Goal: Information Seeking & Learning: Learn about a topic

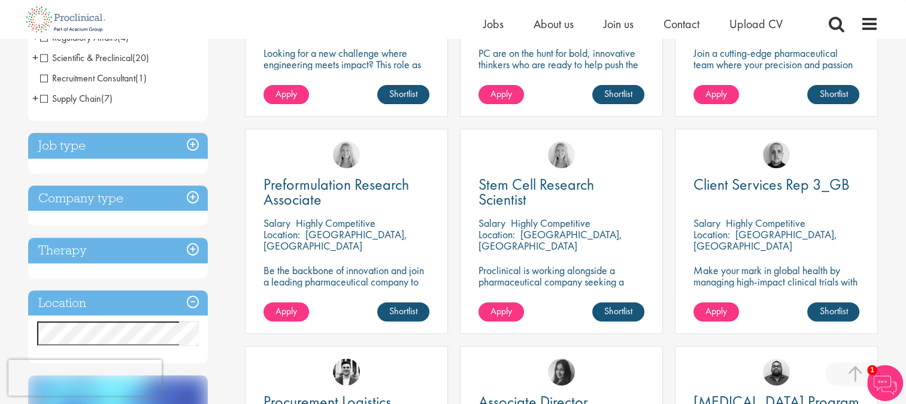
scroll to position [363, 0]
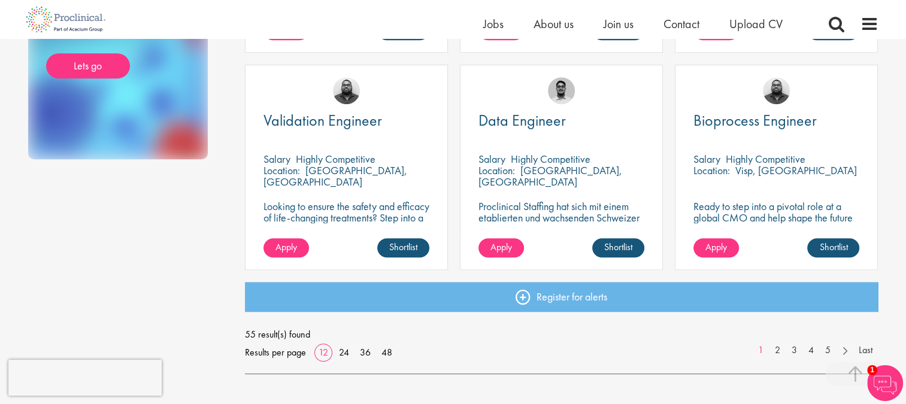
scroll to position [863, 0]
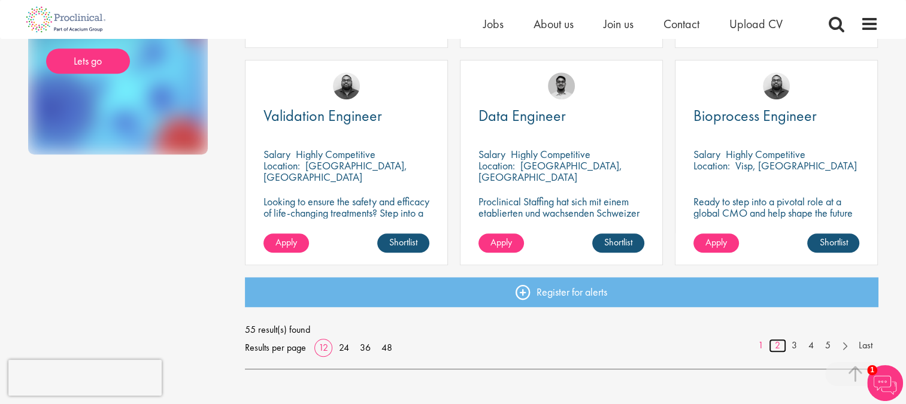
click at [775, 347] on link "2" at bounding box center [777, 346] width 17 height 14
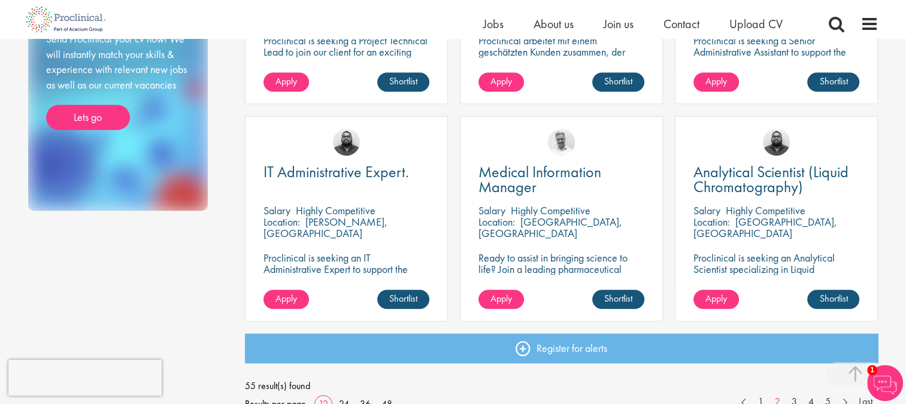
scroll to position [806, 0]
click at [795, 399] on link "3" at bounding box center [794, 402] width 17 height 14
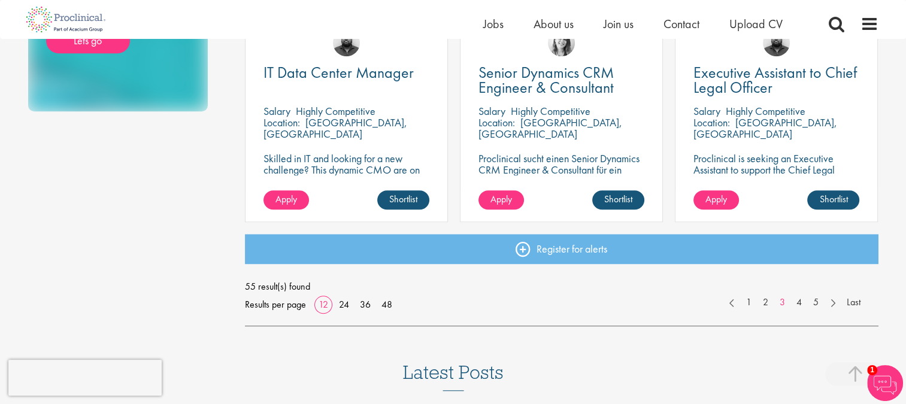
scroll to position [910, 0]
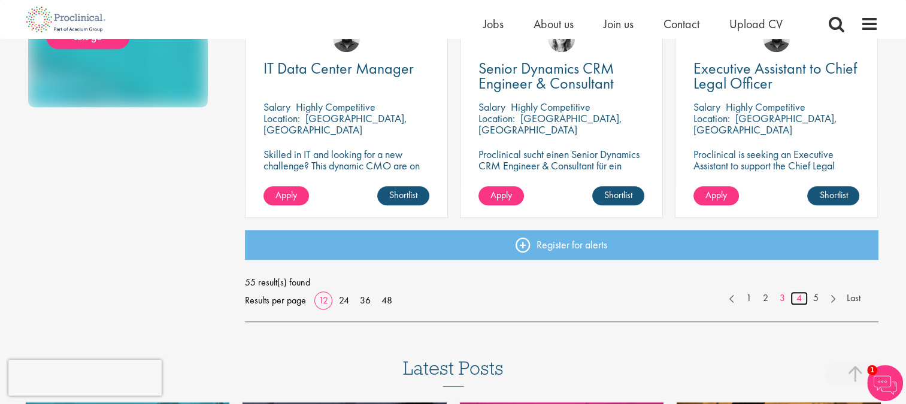
click at [799, 298] on link "4" at bounding box center [799, 299] width 17 height 14
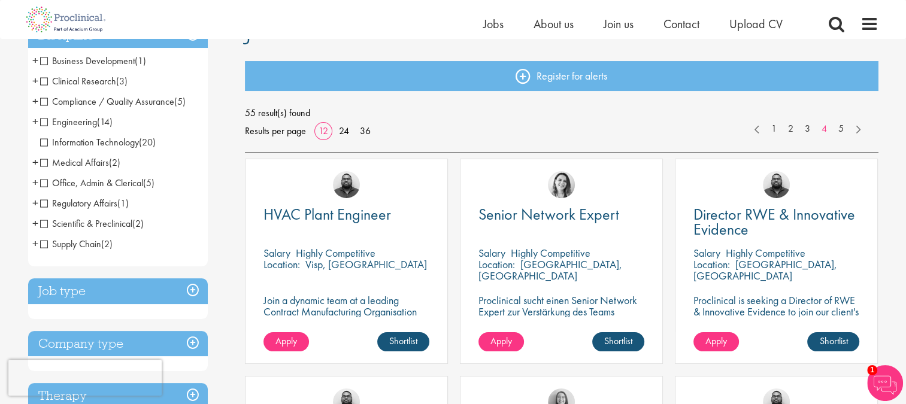
scroll to position [120, 0]
